Goal: Task Accomplishment & Management: Use online tool/utility

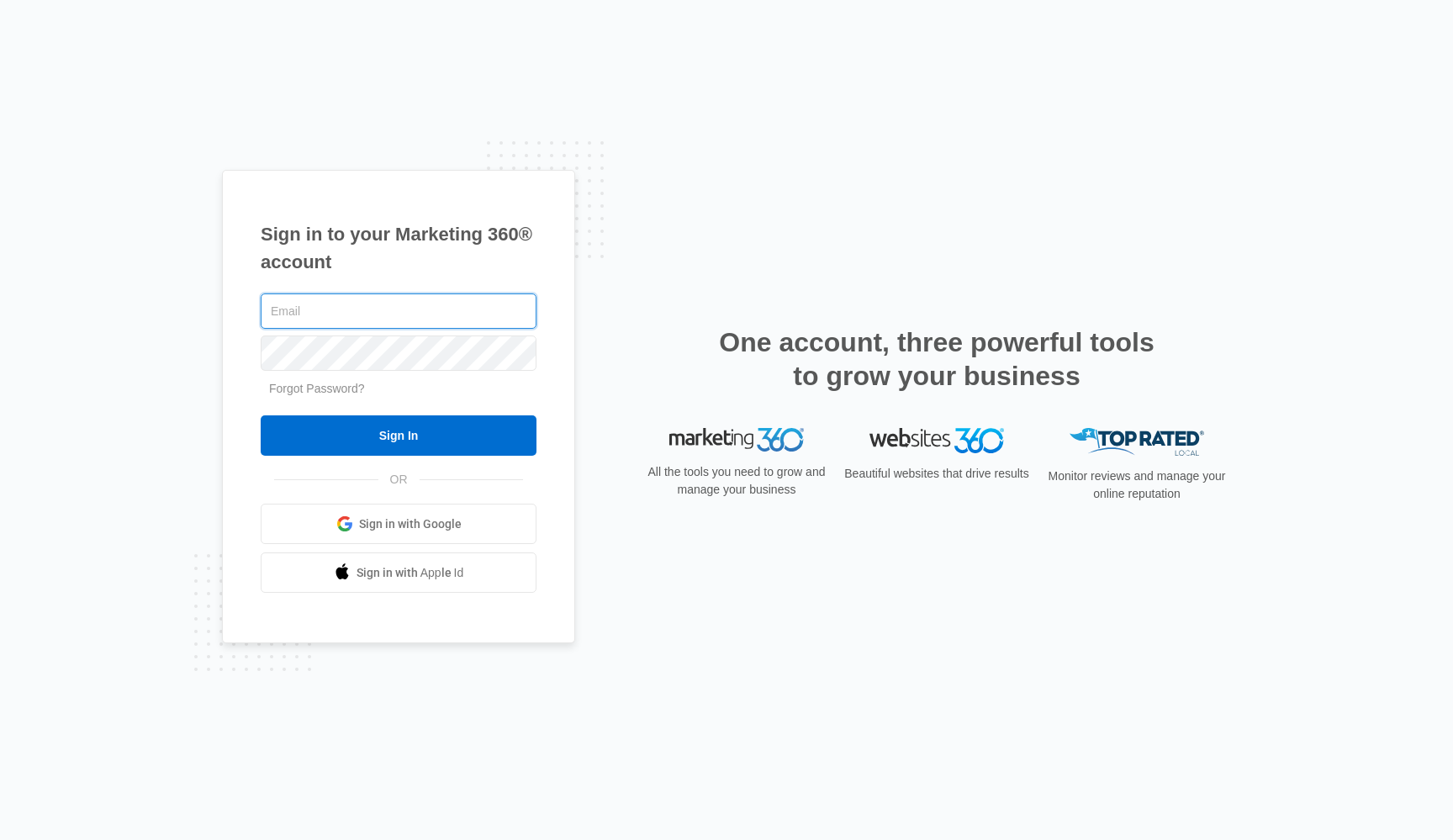
type input "[EMAIL_ADDRESS][DOMAIN_NAME]"
click at [399, 435] on input "Sign In" at bounding box center [399, 435] width 276 height 40
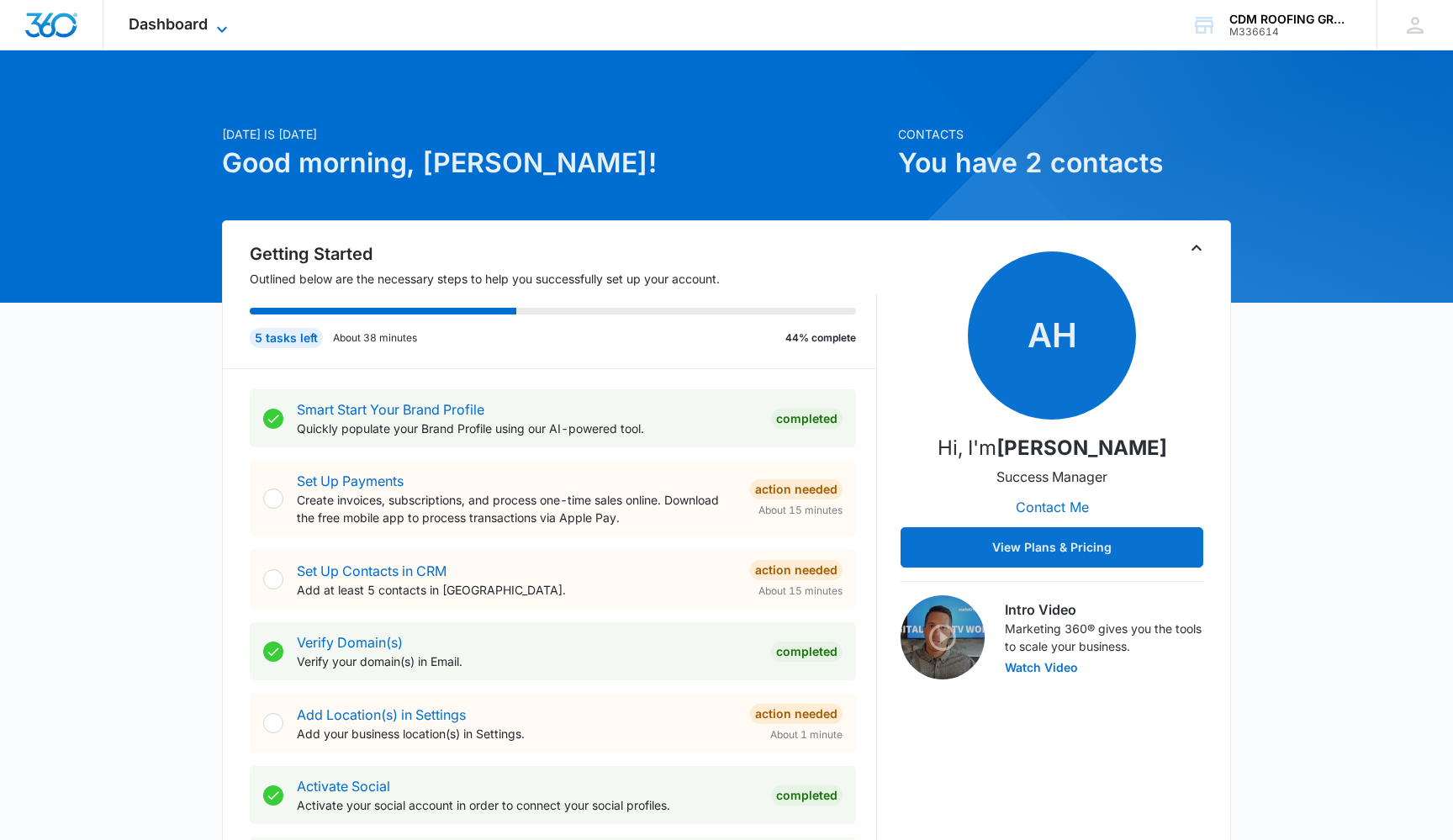
click at [193, 23] on span "Dashboard" at bounding box center [168, 24] width 79 height 18
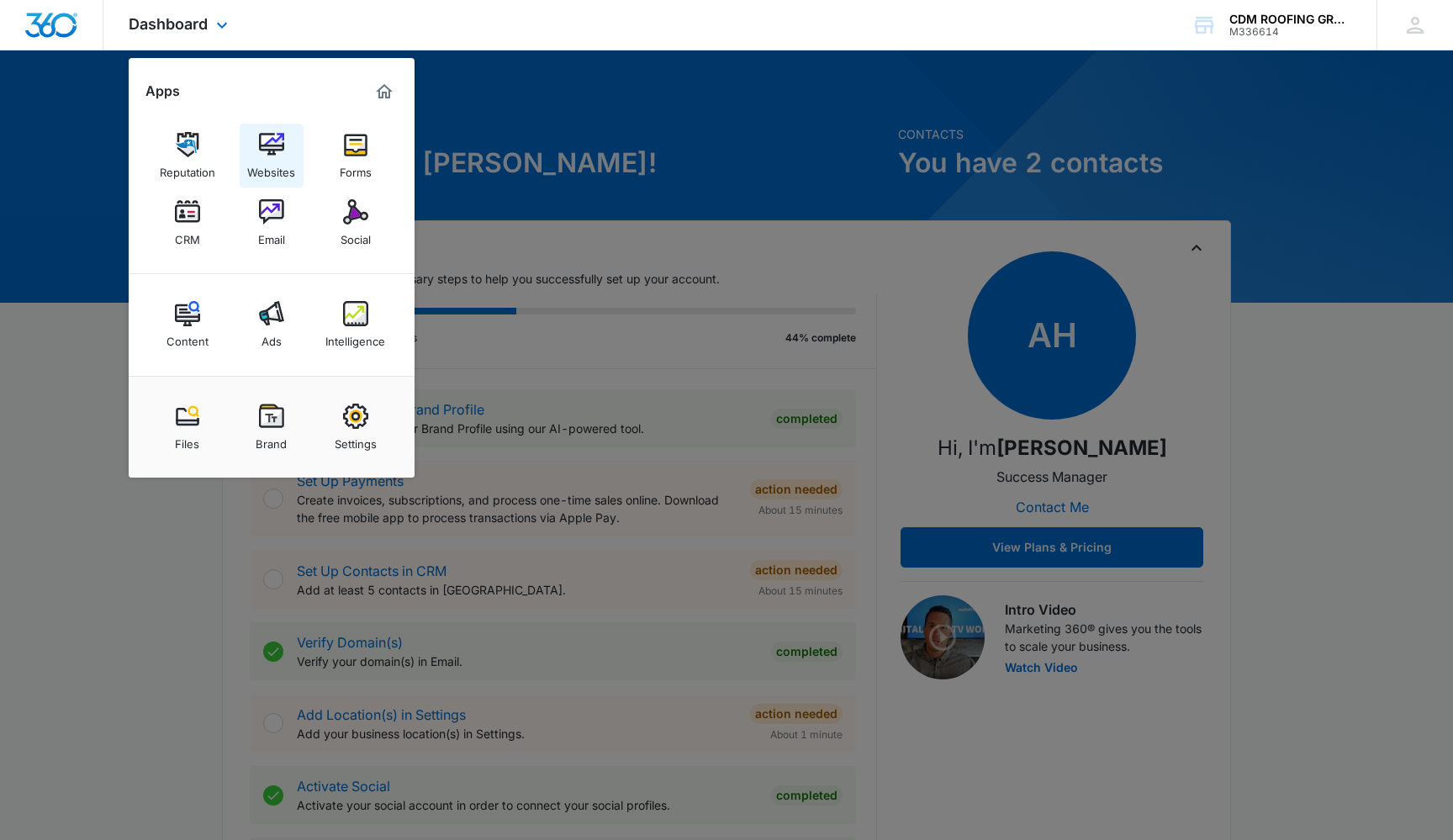
click at [271, 150] on img at bounding box center [271, 144] width 25 height 25
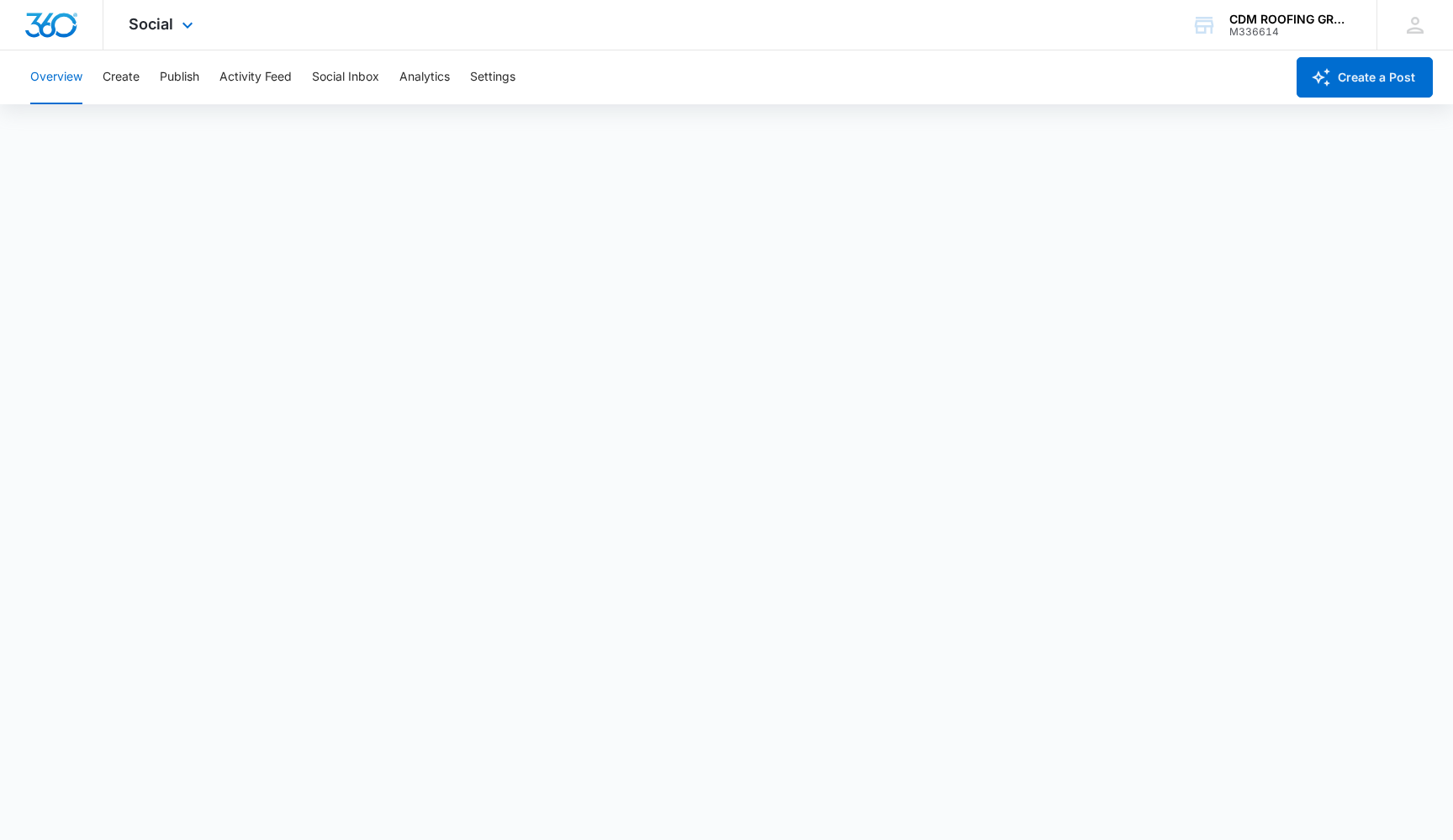
click at [198, 29] on div "Social Apps Reputation Websites Forms CRM Email Social Content Ads Intelligence…" at bounding box center [163, 25] width 120 height 50
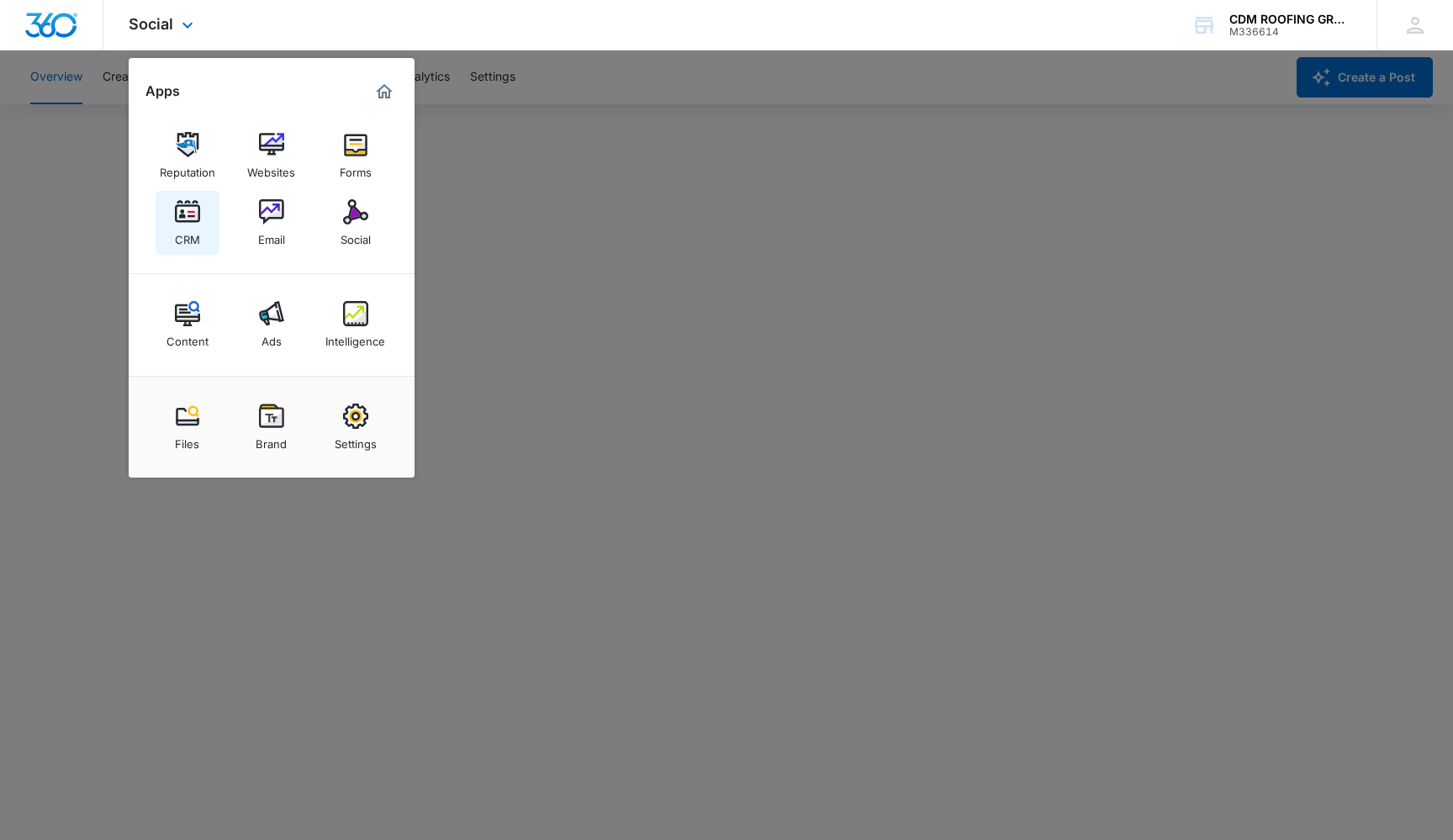
click at [186, 226] on div "CRM" at bounding box center [187, 235] width 25 height 22
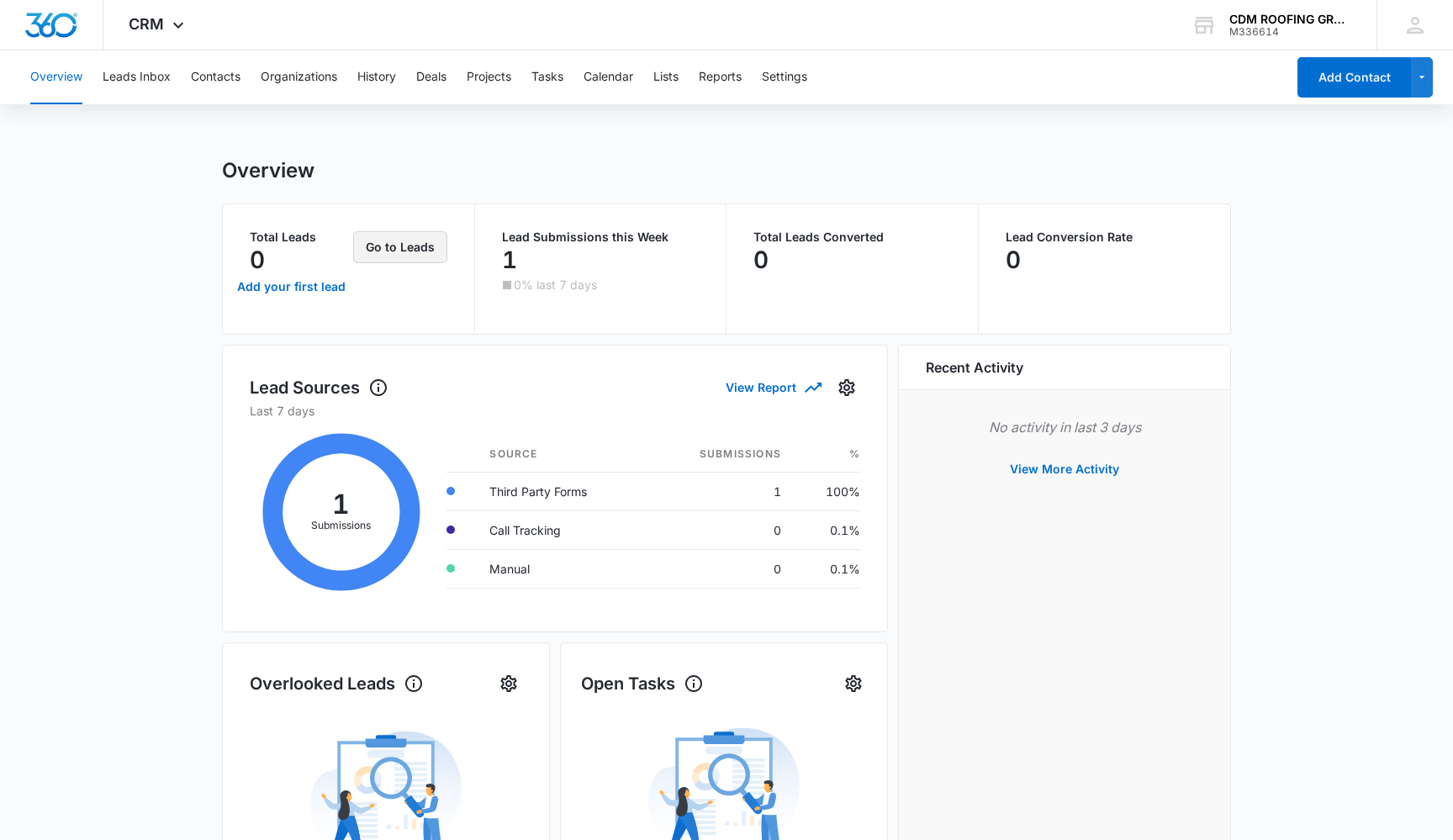
click at [399, 251] on button "Go to Leads" at bounding box center [400, 246] width 94 height 32
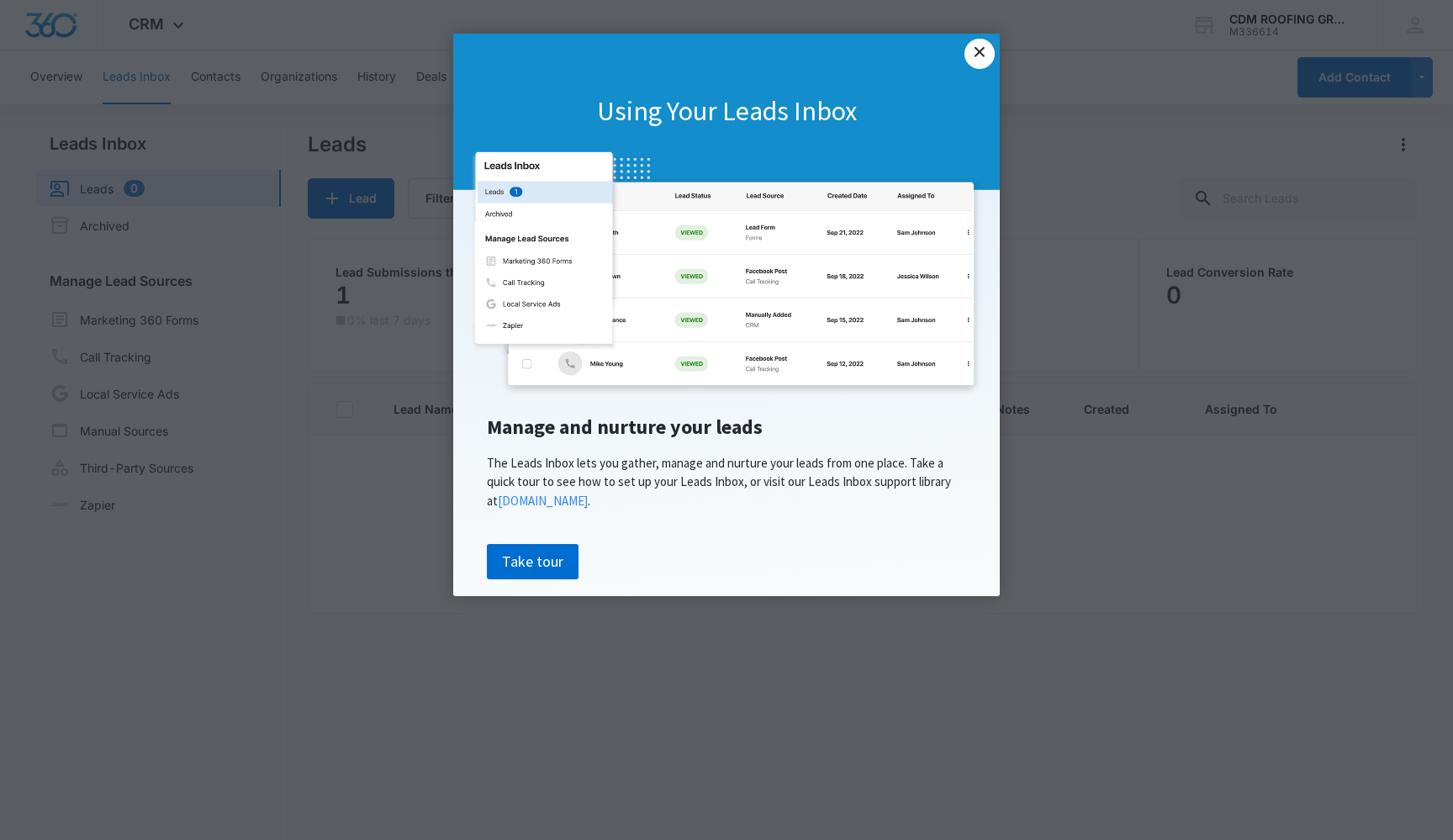
click at [980, 61] on link "×" at bounding box center [979, 53] width 30 height 30
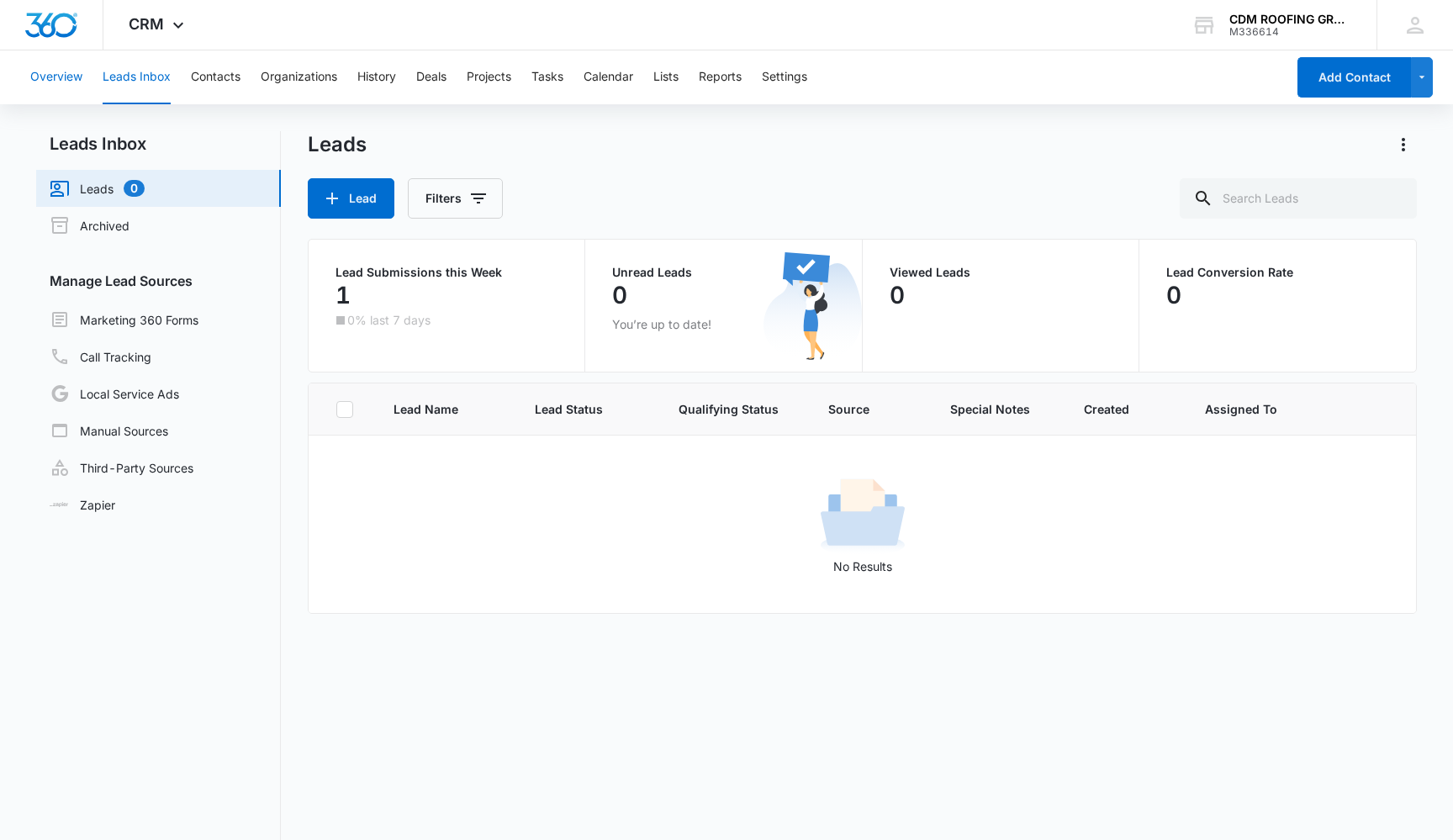
click at [64, 82] on button "Overview" at bounding box center [56, 77] width 52 height 54
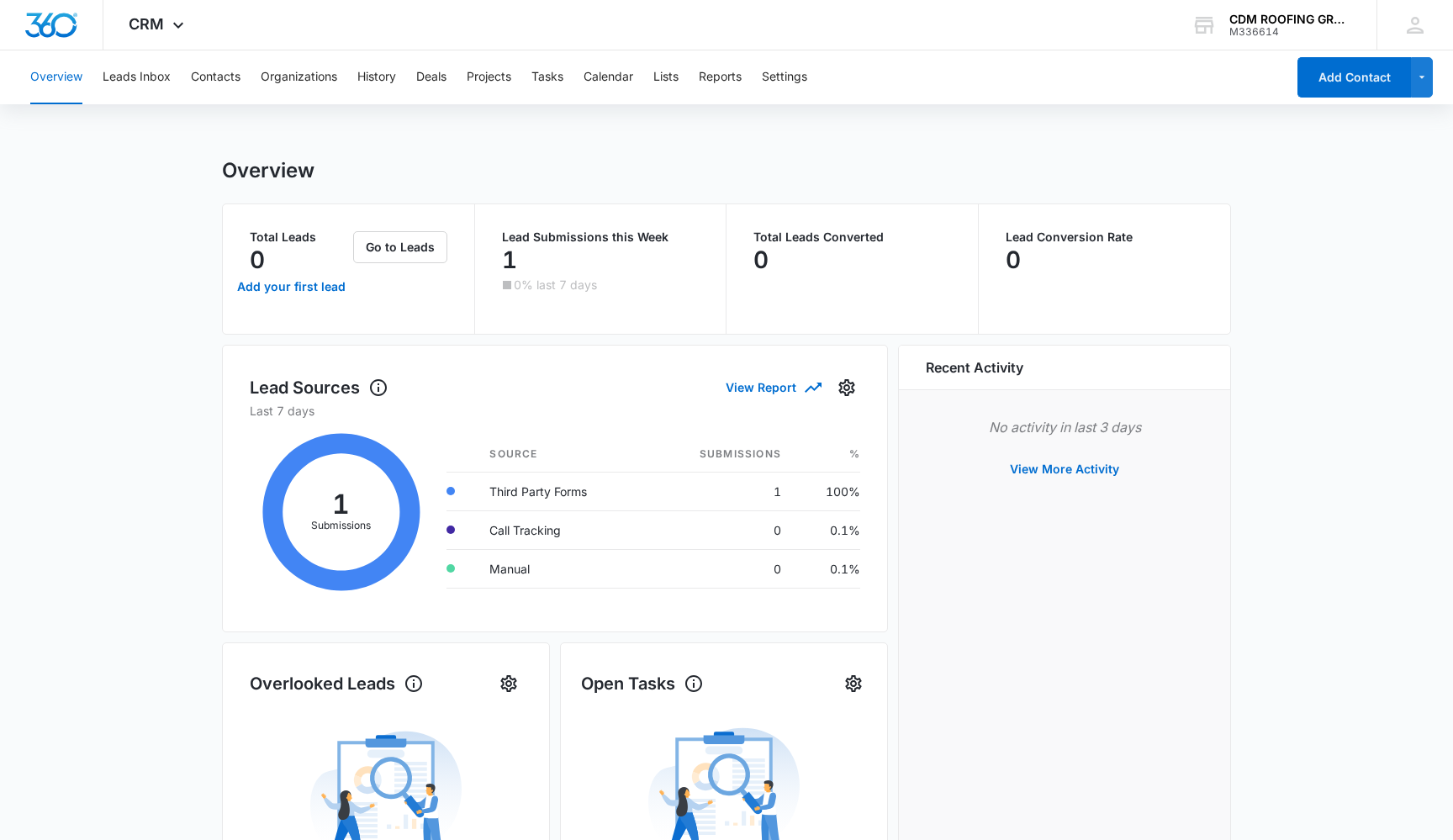
click at [73, 75] on button "Overview" at bounding box center [56, 77] width 52 height 54
click at [167, 43] on div "CRM Apps Reputation Websites Forms CRM Email Social Content Ads Intelligence Fi…" at bounding box center [158, 25] width 110 height 50
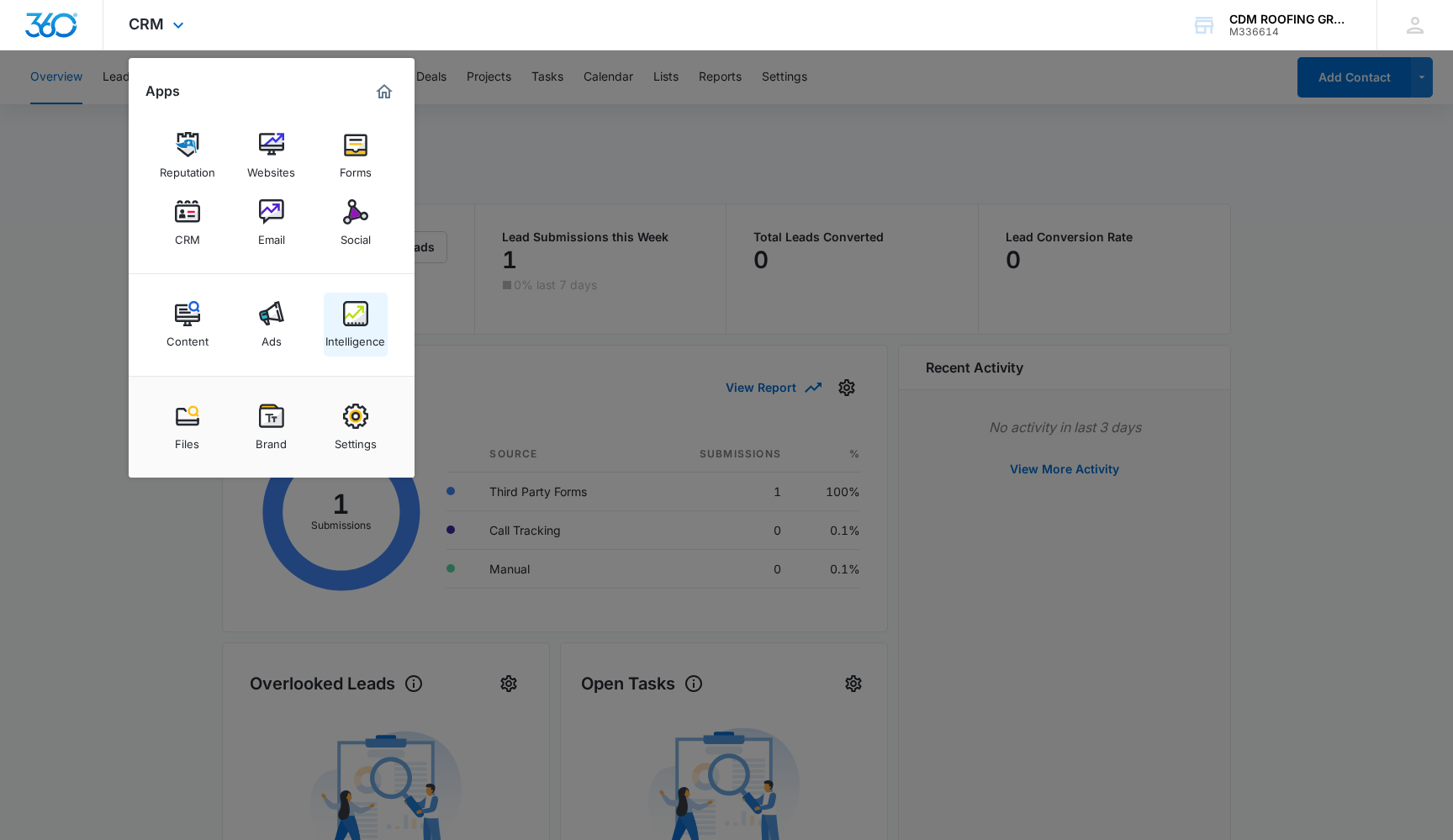
click at [359, 324] on img at bounding box center [355, 313] width 25 height 25
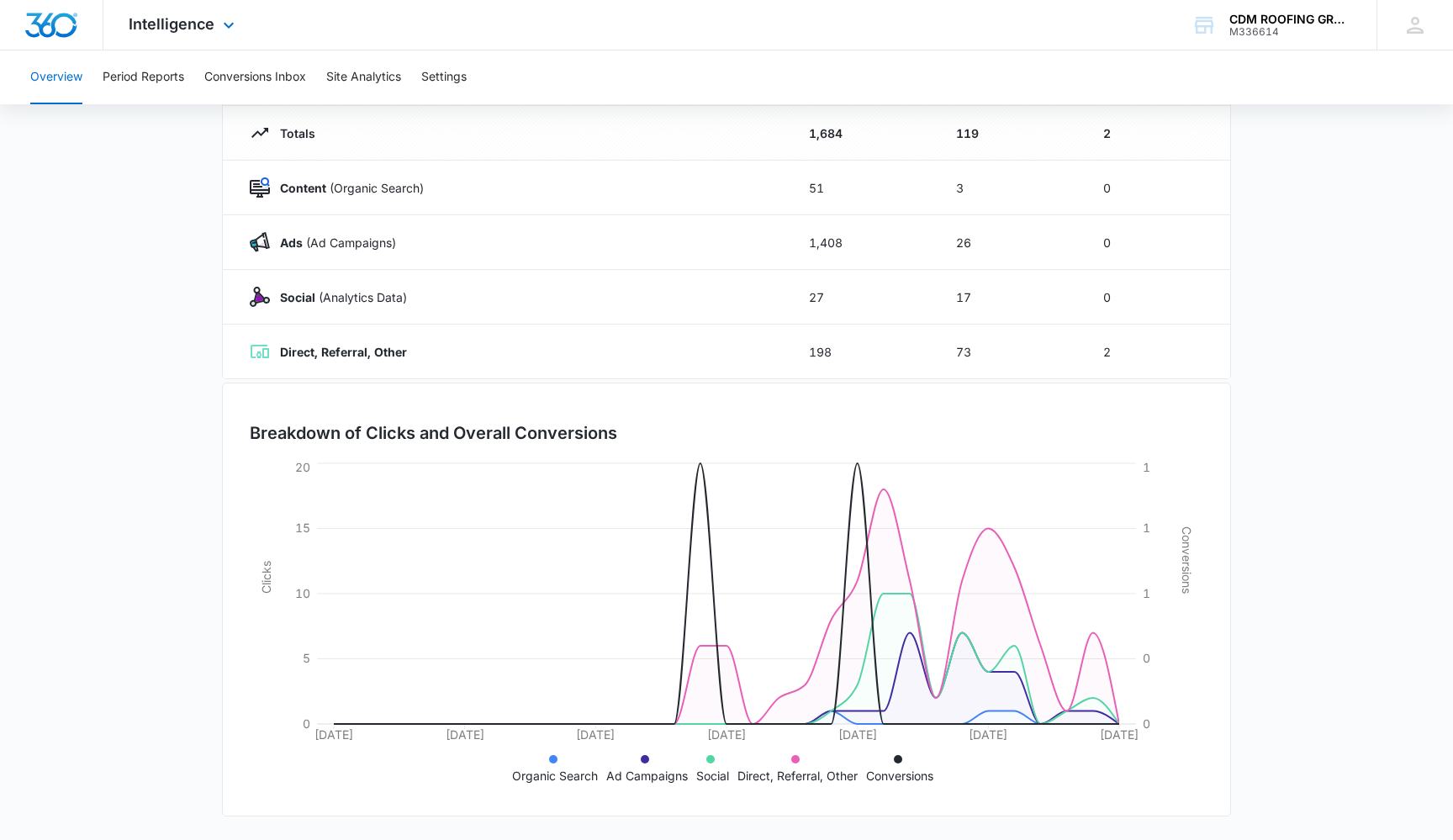
scroll to position [201, 0]
click at [512, 2] on div "Intelligence Apps Reputation Websites Forms CRM Email Social Content Ads Intell…" at bounding box center [726, 25] width 1453 height 50
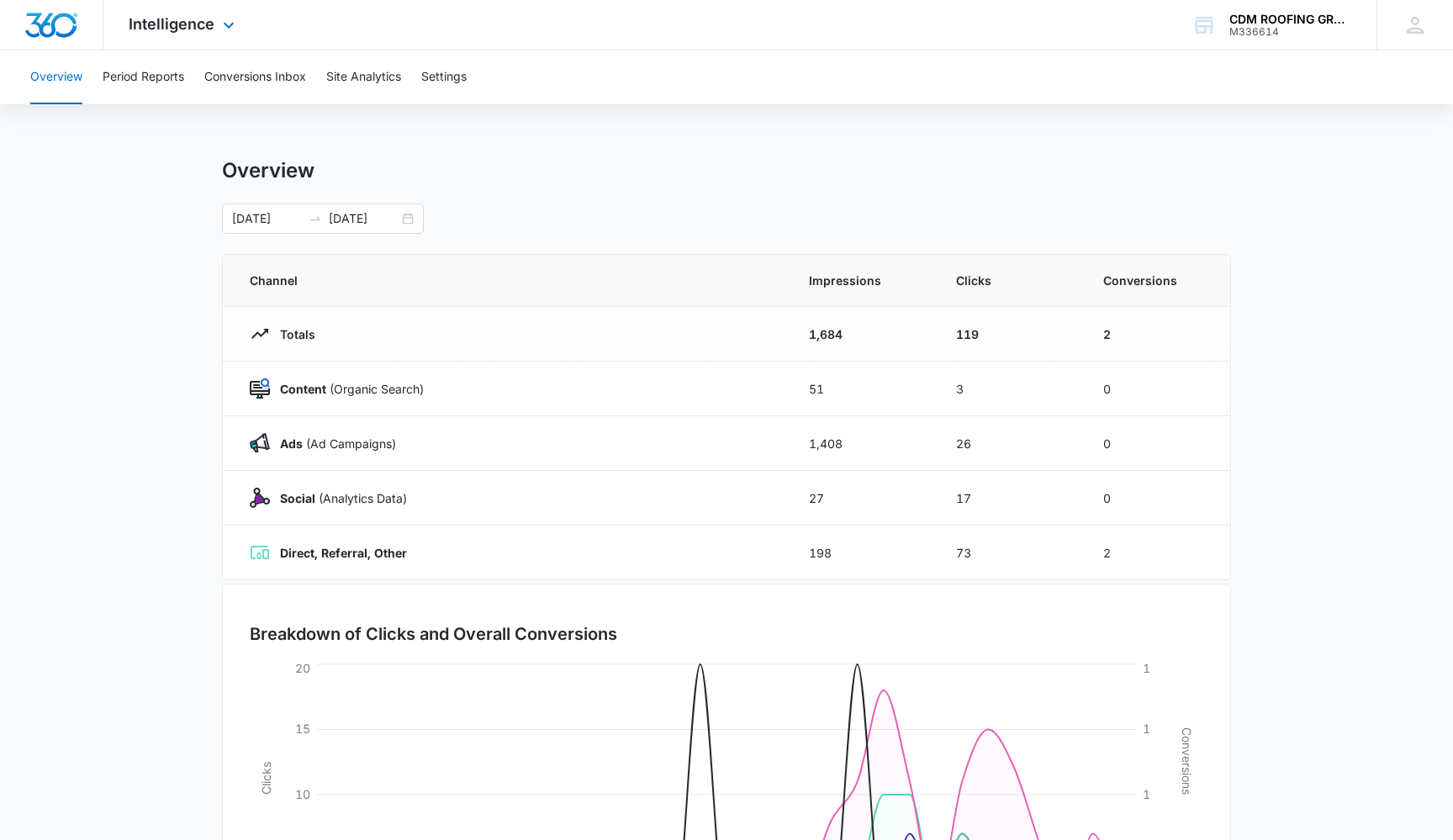
scroll to position [0, 0]
